Goal: Information Seeking & Learning: Find specific fact

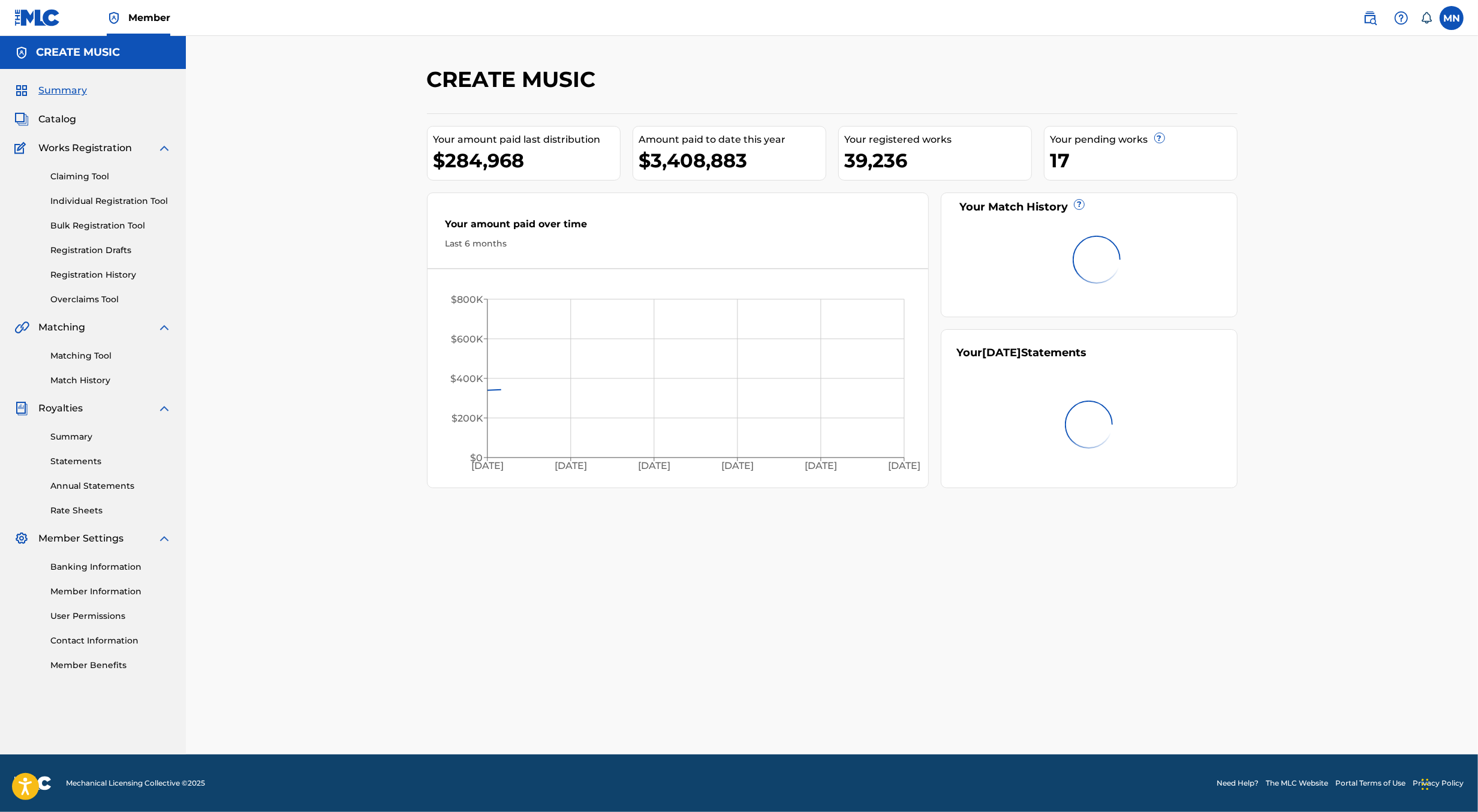
click at [1365, 25] on link at bounding box center [1370, 17] width 24 height 24
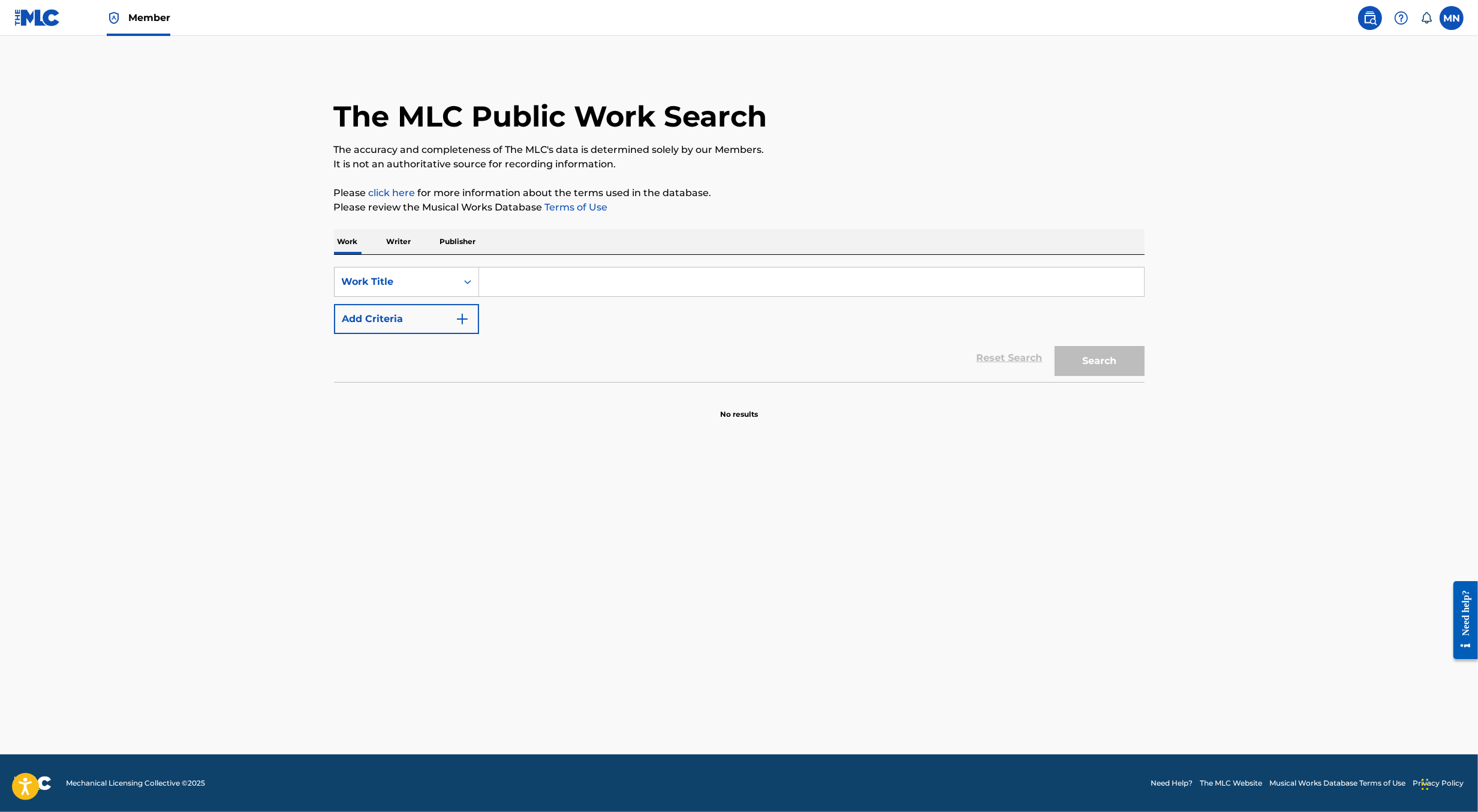
click at [691, 280] on input "Search Form" at bounding box center [811, 282] width 665 height 29
paste input "DARKSIDE (Slowed + Reverb)"
type input "DARKSIDE (Slowed + Reverb)"
click at [1054, 346] on button "Search" at bounding box center [1099, 361] width 90 height 30
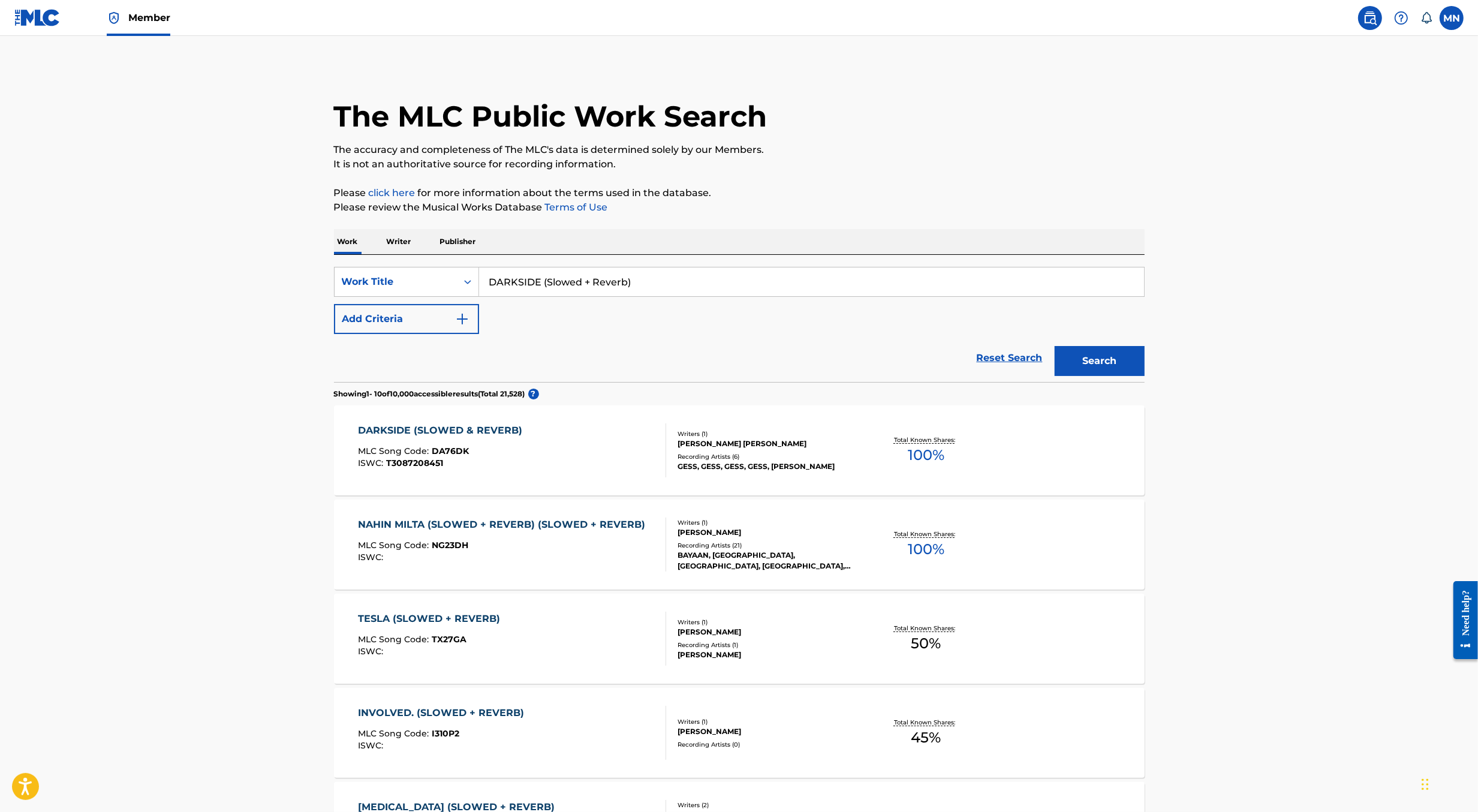
click at [595, 441] on div "DARKSIDE (SLOWED & REVERB) MLC Song Code : DA76DK ISWC : T3087208451" at bounding box center [512, 450] width 309 height 54
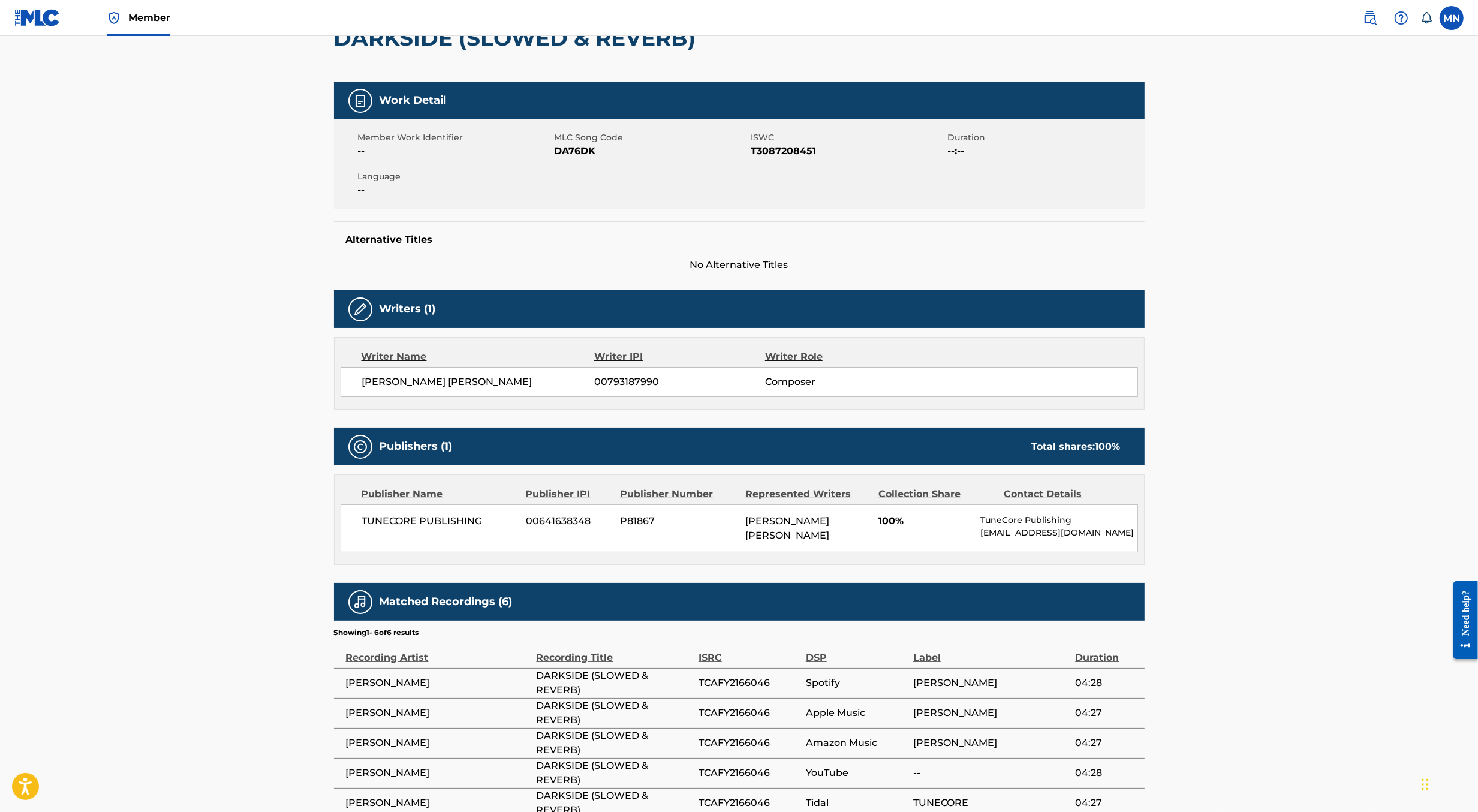
scroll to position [242, 0]
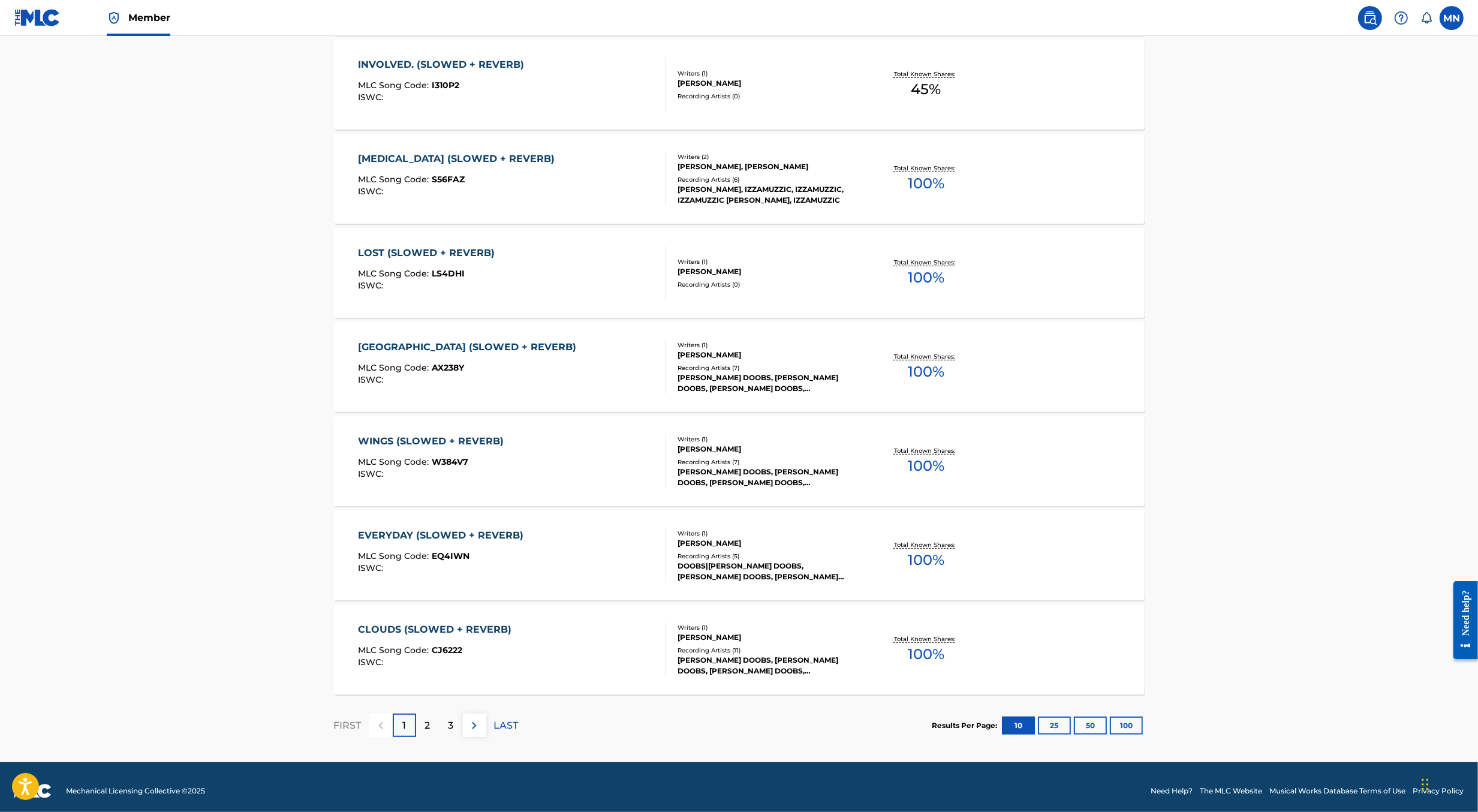
scroll to position [655, 0]
